Goal: Task Accomplishment & Management: Use online tool/utility

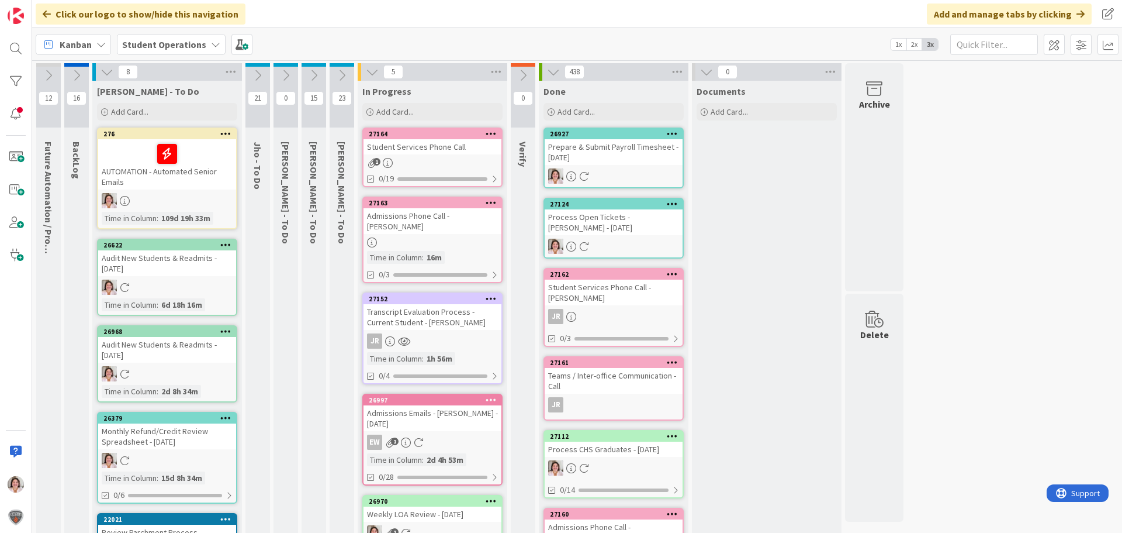
click at [315, 73] on icon at bounding box center [314, 75] width 13 height 13
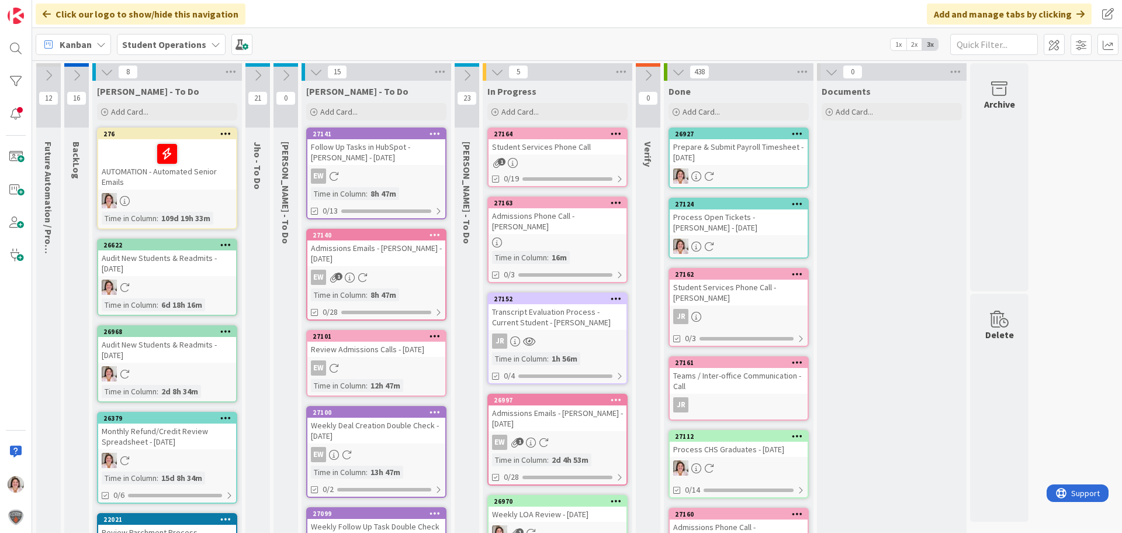
click at [315, 73] on icon at bounding box center [316, 71] width 13 height 13
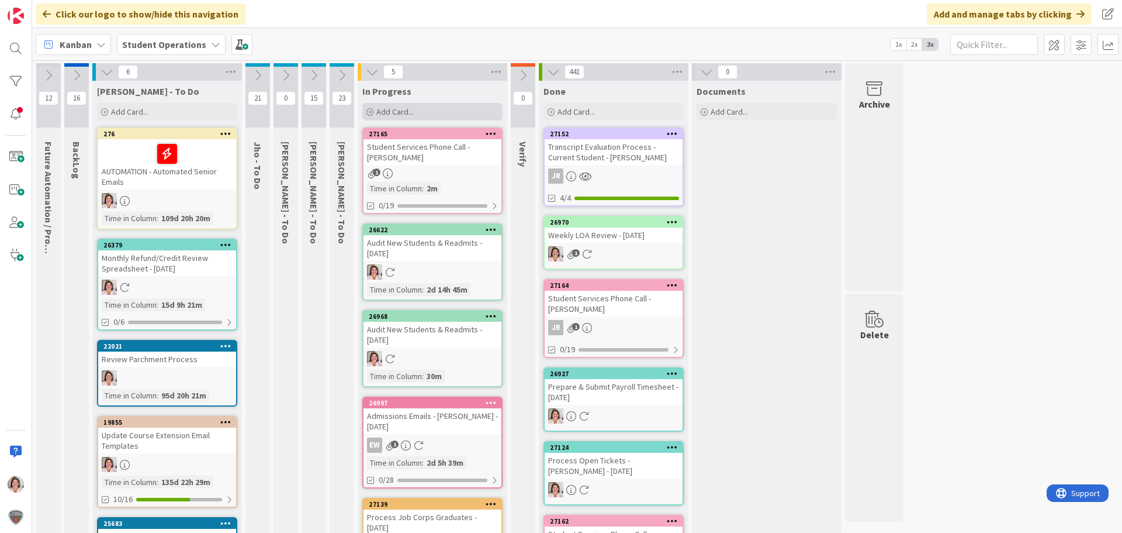
click at [374, 111] on div "Add Card..." at bounding box center [432, 112] width 140 height 18
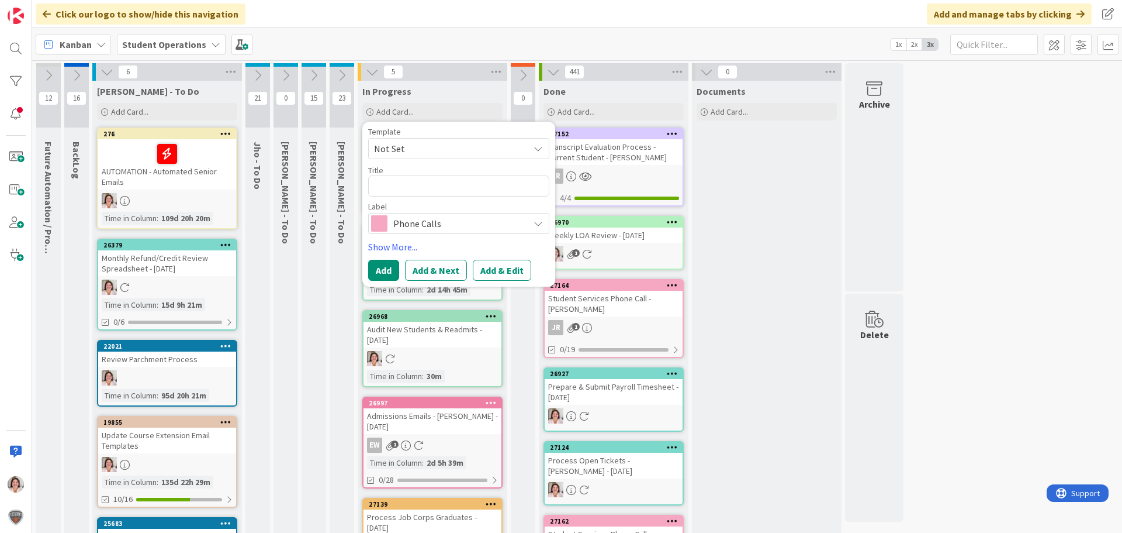
click at [405, 146] on span "Not Set" at bounding box center [447, 148] width 146 height 15
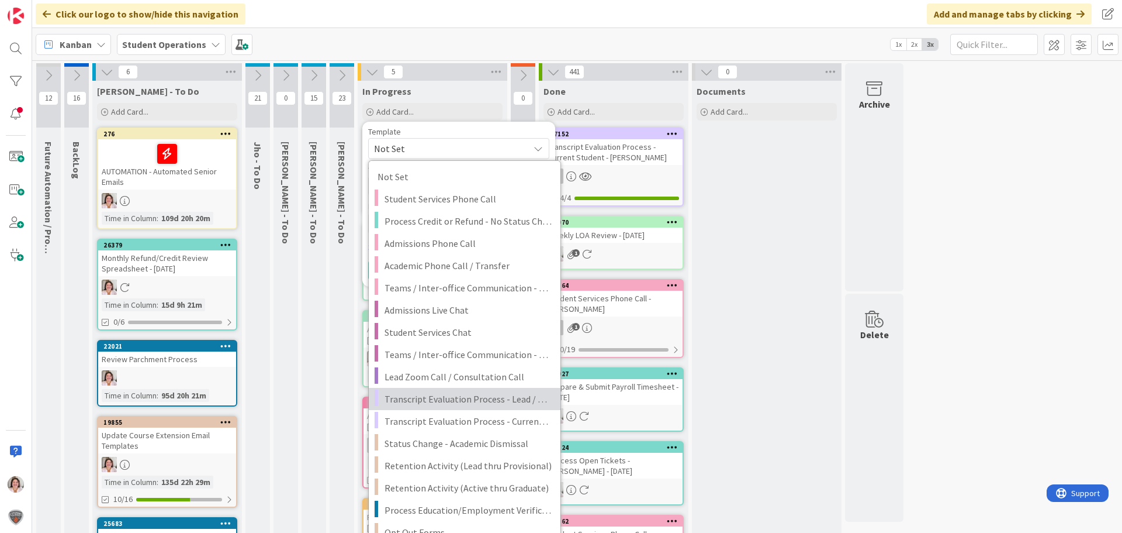
click at [457, 401] on span "Transcript Evaluation Process - Lead / New Student" at bounding box center [468, 398] width 167 height 15
type textarea "x"
type textarea "Transcript Evaluation Process - Lead / New Student"
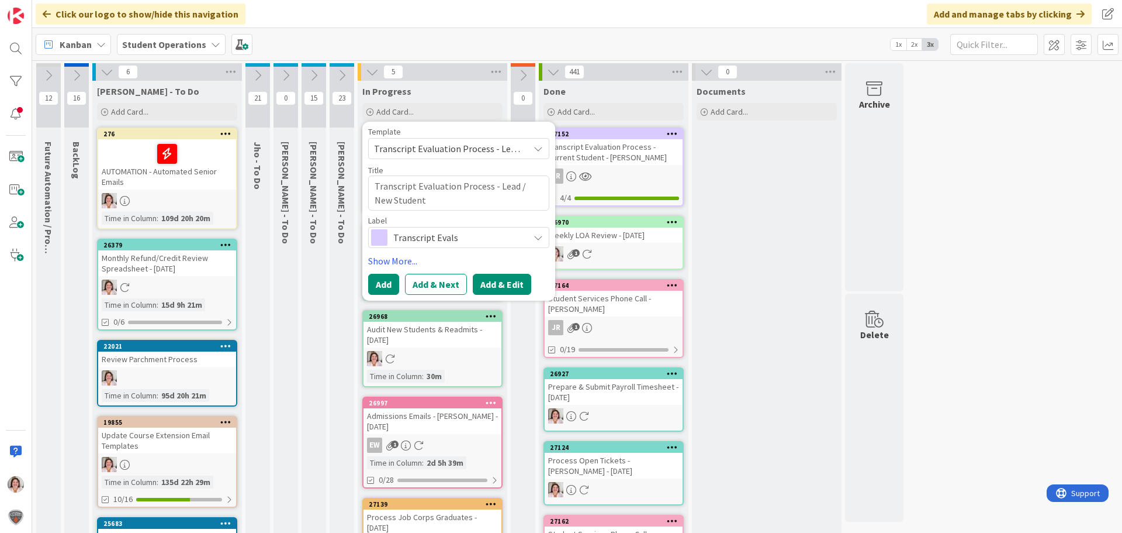
click at [494, 286] on button "Add & Edit" at bounding box center [502, 284] width 58 height 21
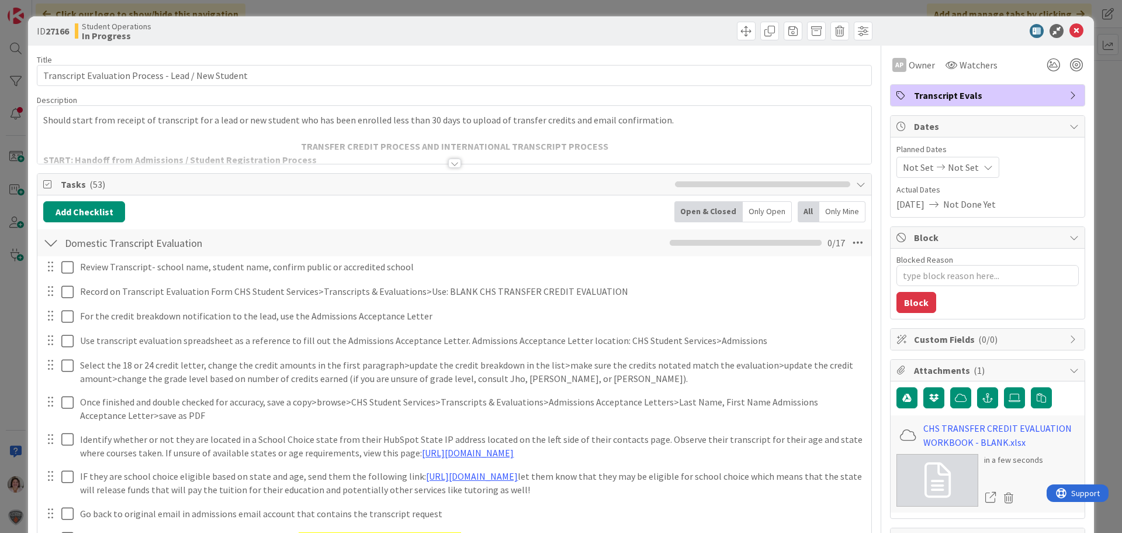
type textarea "x"
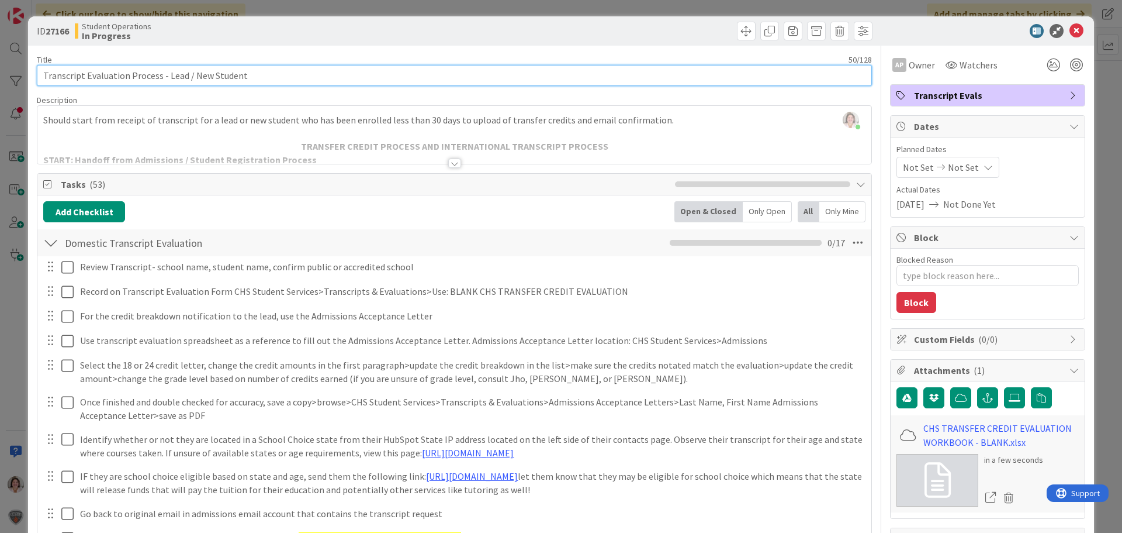
click at [272, 75] on input "Transcript Evaluation Process - Lead / New Student" at bounding box center [454, 75] width 835 height 21
type input "Transcript Evaluation Process - Lead / New Student -"
type textarea "x"
type input "Transcript Evaluation Process - Lead / New Student - [PERSON_NAME]"
type textarea "x"
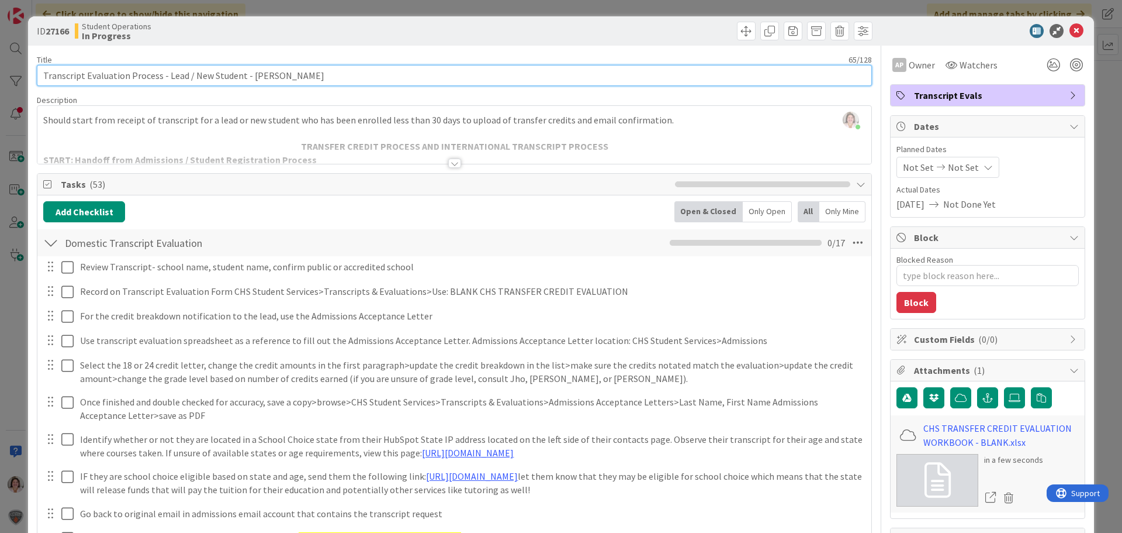
type input "Transcript Evaluation Process - Lead / New Student - [PERSON_NAME]"
type textarea "x"
type input "Transcript Evaluation Process - Lead / New Student - [PERSON_NAME]"
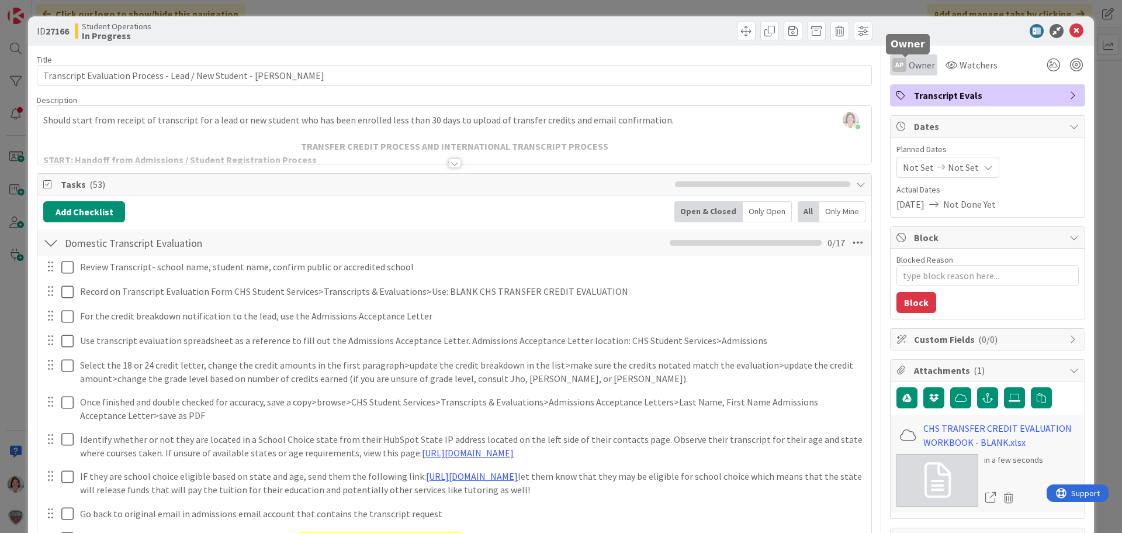
click at [914, 70] on span "Owner" at bounding box center [922, 65] width 26 height 14
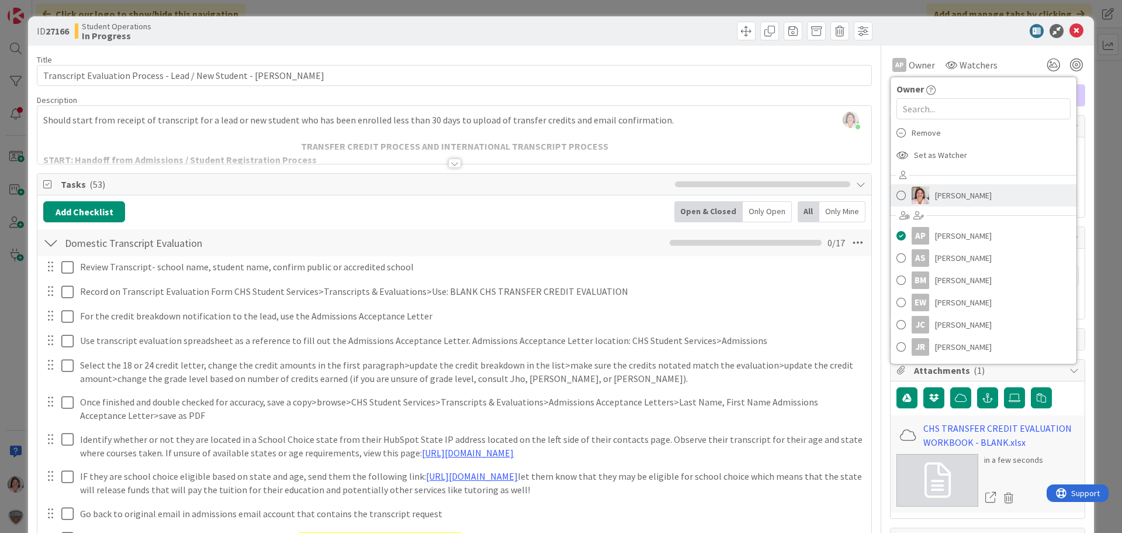
click at [942, 198] on span "[PERSON_NAME]" at bounding box center [963, 195] width 57 height 18
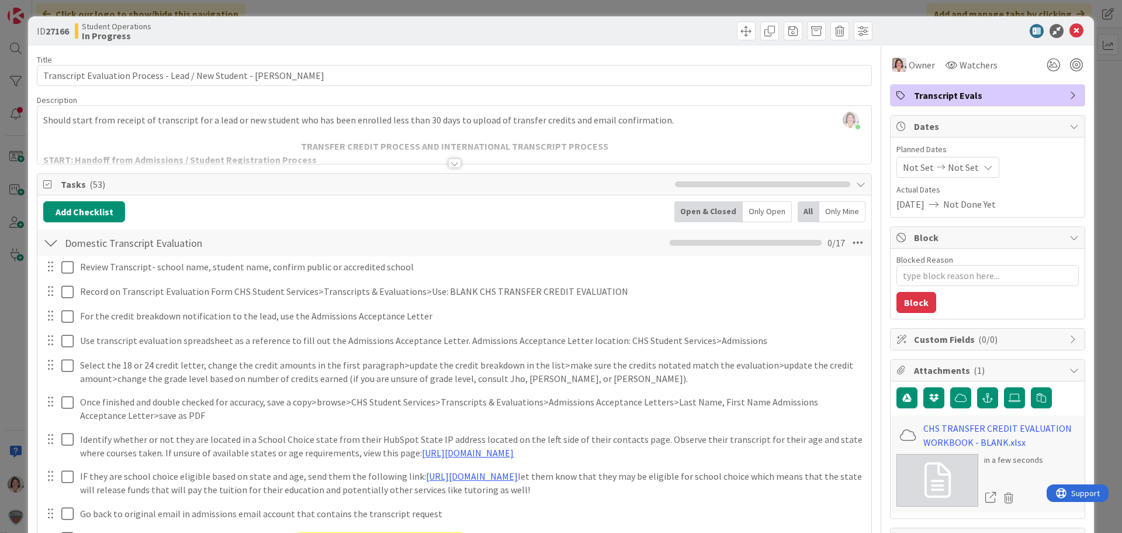
type textarea "x"
click at [1070, 31] on icon at bounding box center [1077, 31] width 14 height 14
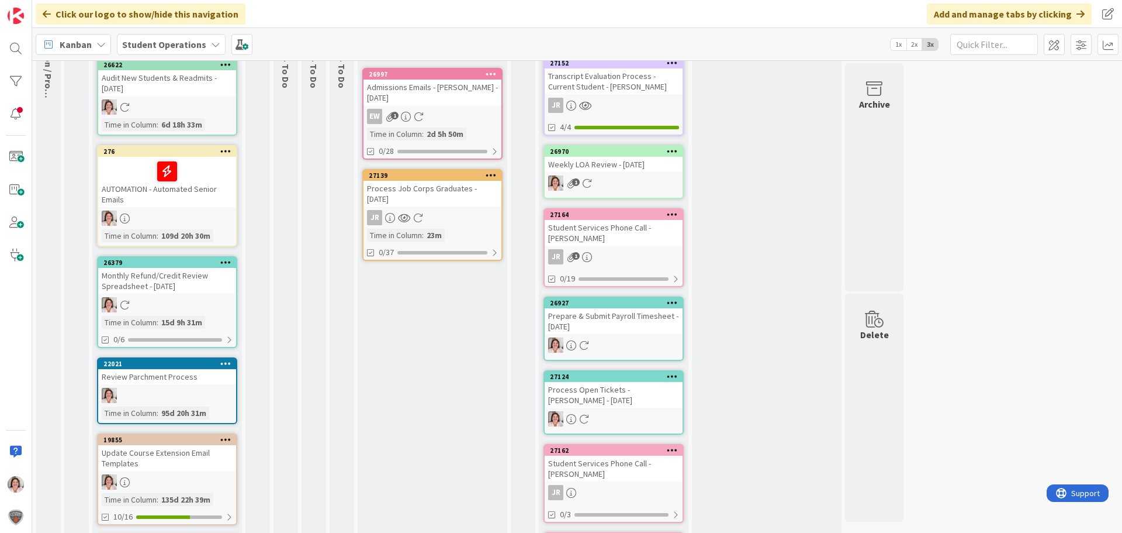
scroll to position [136, 0]
